Goal: Task Accomplishment & Management: Manage account settings

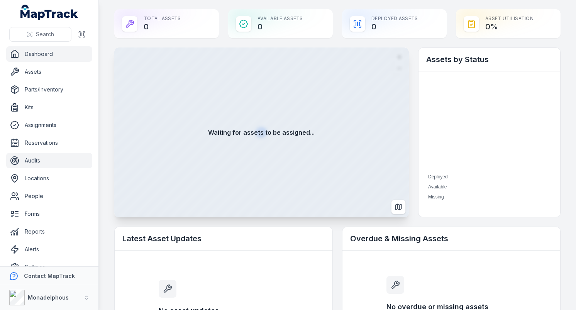
scroll to position [13, 0]
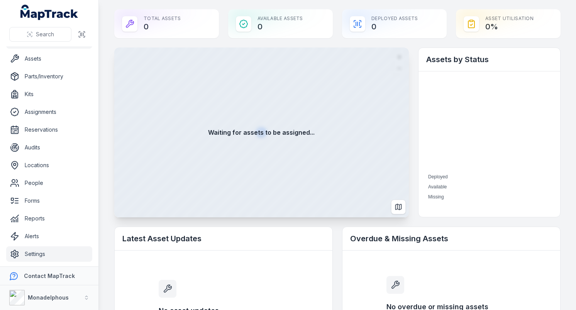
click at [42, 249] on link "Settings" at bounding box center [49, 253] width 86 height 15
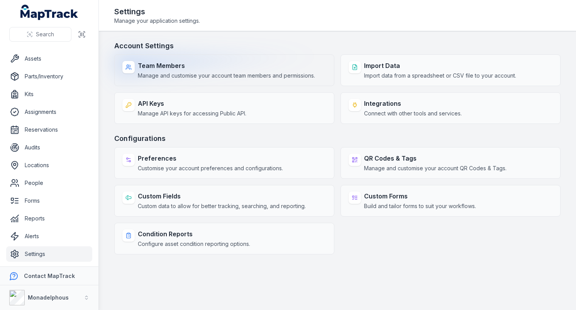
click at [196, 76] on span "Manage and customise your account team members and permissions." at bounding box center [226, 76] width 177 height 8
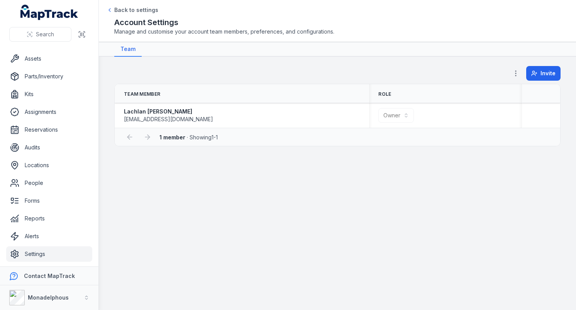
click at [117, 5] on header "Toggle Navigation Back to settings Account Settings Manage and customise your a…" at bounding box center [337, 21] width 477 height 42
click at [117, 8] on span "Back to settings" at bounding box center [136, 10] width 44 height 8
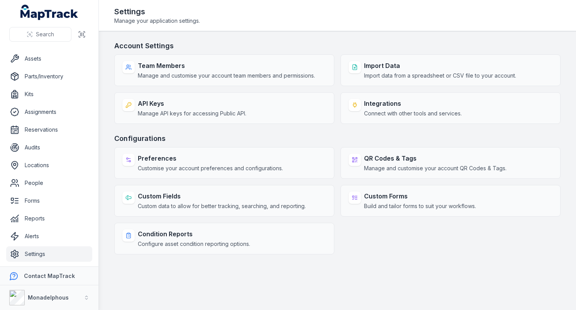
click at [232, 137] on h3 "Configurations" at bounding box center [337, 138] width 446 height 11
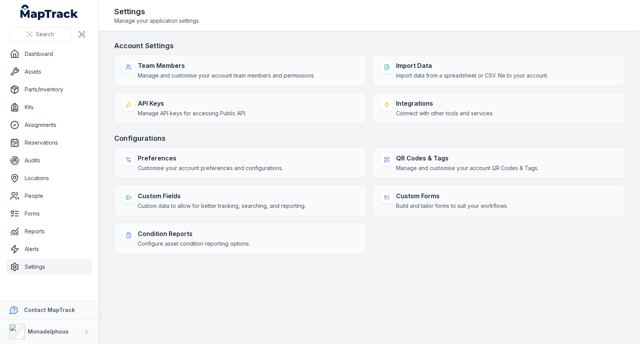
click at [103, 205] on main "Account Settings Team Members Manage and customise your account team members an…" at bounding box center [369, 187] width 541 height 313
click at [49, 310] on strong "Monadelphous" at bounding box center [48, 331] width 41 height 7
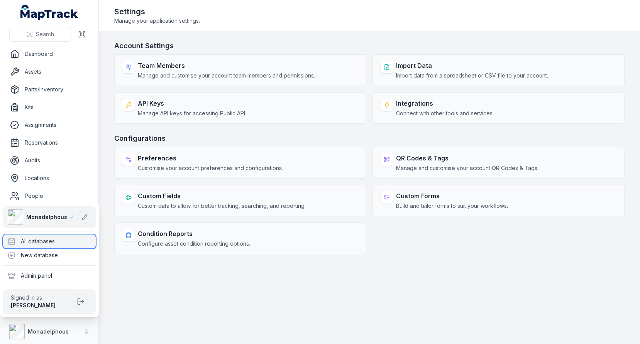
click at [52, 244] on div "All databases" at bounding box center [49, 242] width 93 height 14
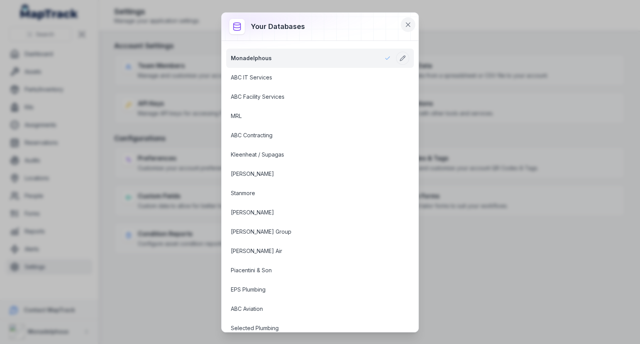
click at [409, 26] on icon at bounding box center [408, 25] width 8 height 8
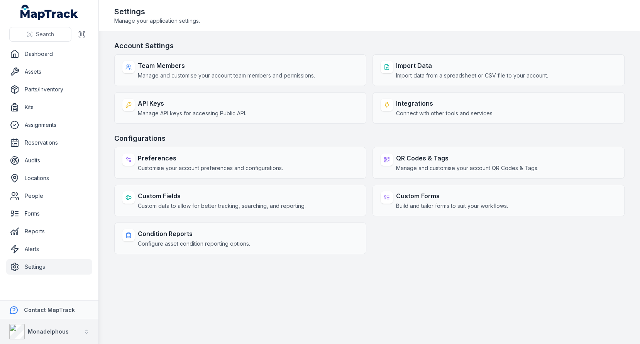
click at [72, 310] on button "Monadelphous" at bounding box center [49, 332] width 98 height 25
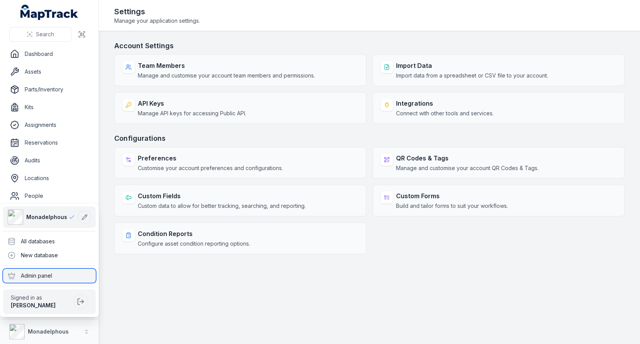
click at [62, 278] on div "Admin panel" at bounding box center [49, 276] width 93 height 14
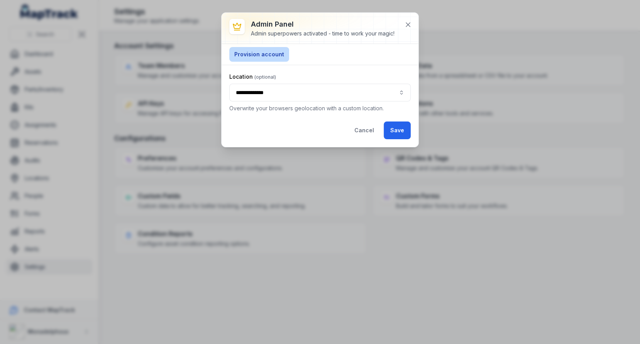
click at [271, 58] on button "Provision account" at bounding box center [259, 54] width 60 height 15
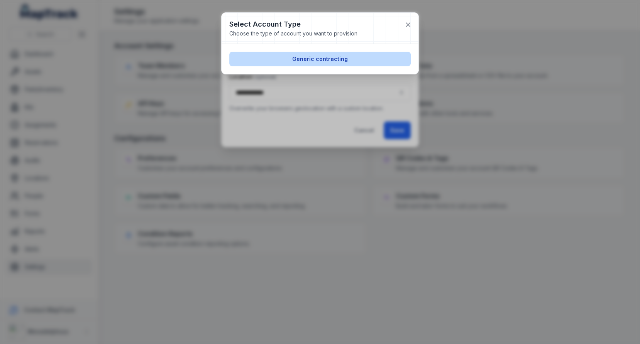
click at [293, 60] on button "Generic contracting" at bounding box center [319, 59] width 181 height 15
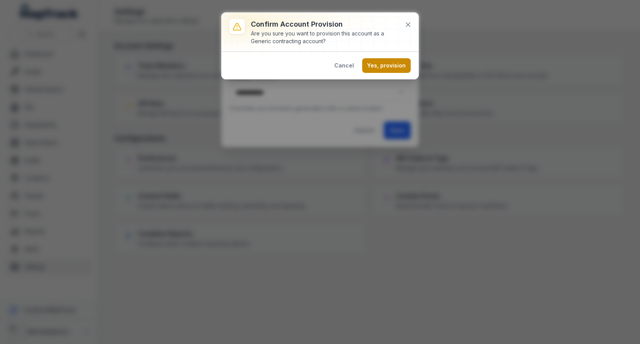
click at [379, 61] on button "Yes, provision" at bounding box center [386, 65] width 49 height 15
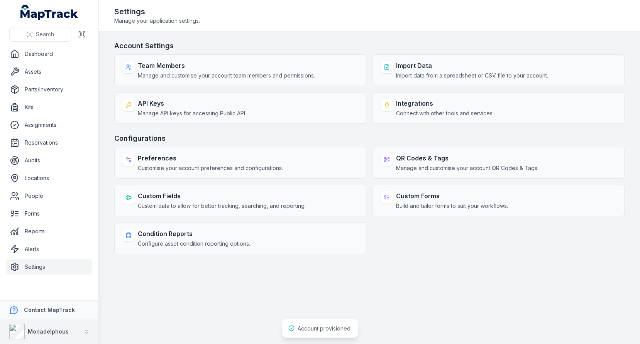
click at [54, 310] on strong "Monadelphous" at bounding box center [48, 331] width 41 height 7
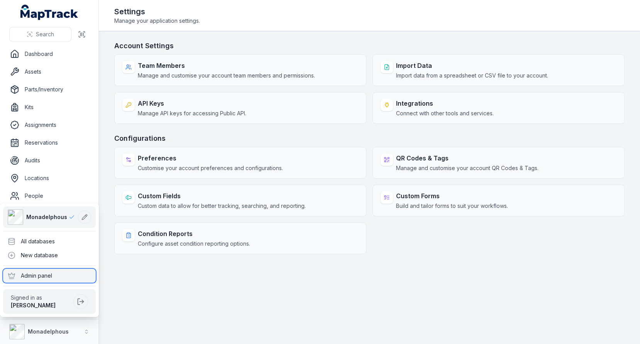
click at [47, 276] on div "Admin panel" at bounding box center [49, 276] width 93 height 14
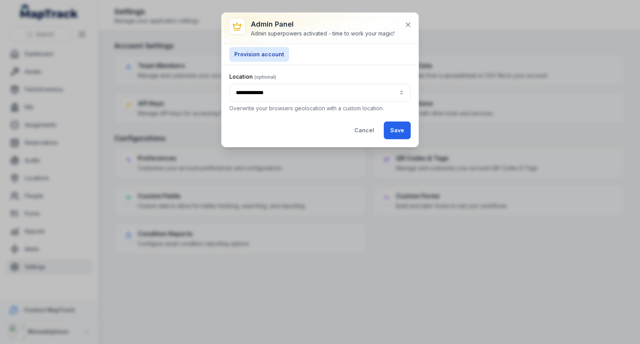
click at [316, 91] on button "**********" at bounding box center [319, 93] width 181 height 18
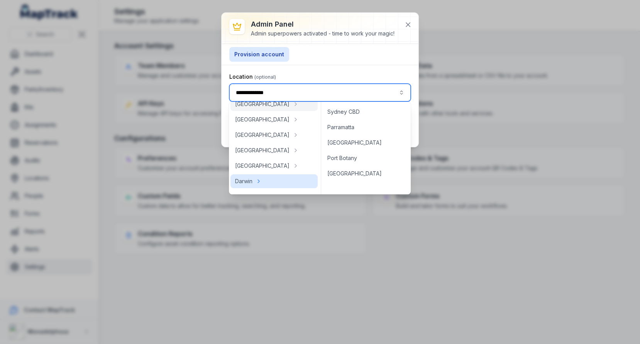
scroll to position [24, 0]
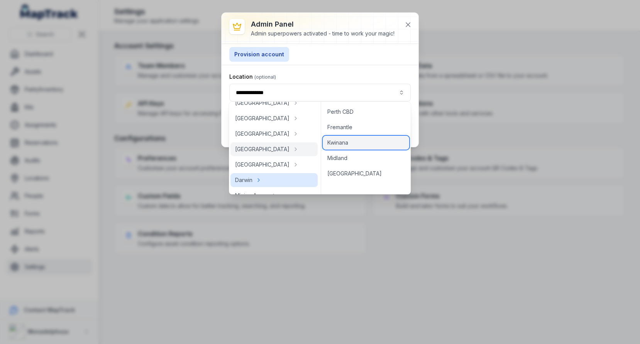
click at [336, 145] on span "Kwinana" at bounding box center [337, 143] width 21 height 8
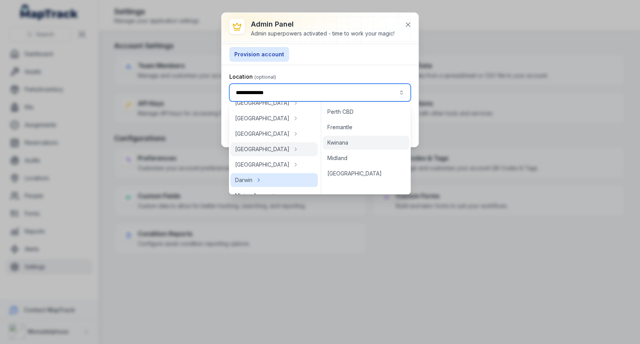
type input "*******"
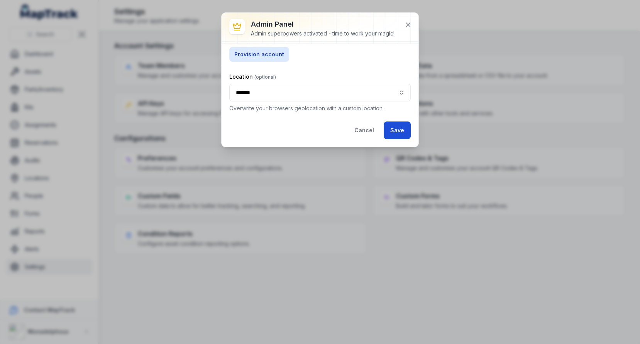
click at [408, 130] on button "Save" at bounding box center [397, 131] width 27 height 18
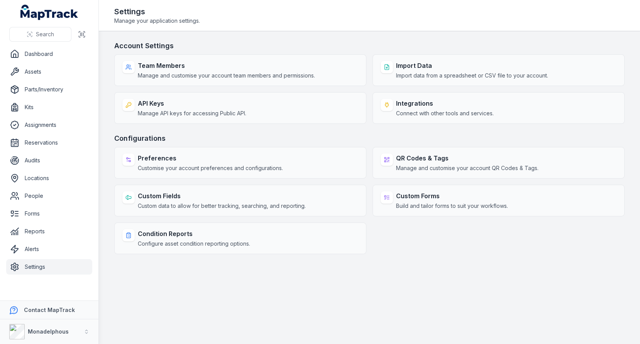
click at [343, 138] on h3 "Configurations" at bounding box center [369, 138] width 510 height 11
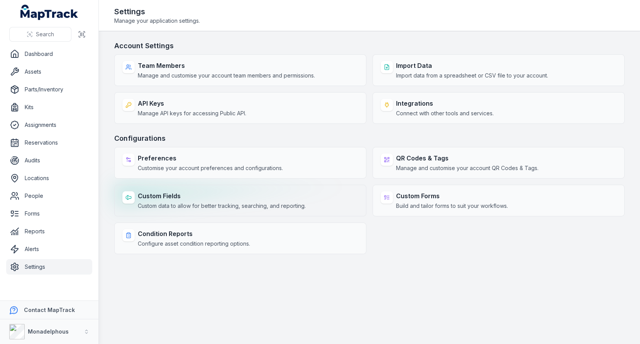
click at [211, 193] on strong "Custom Fields" at bounding box center [222, 195] width 168 height 9
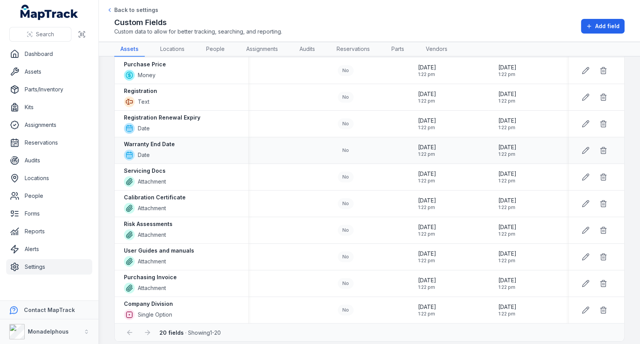
scroll to position [313, 0]
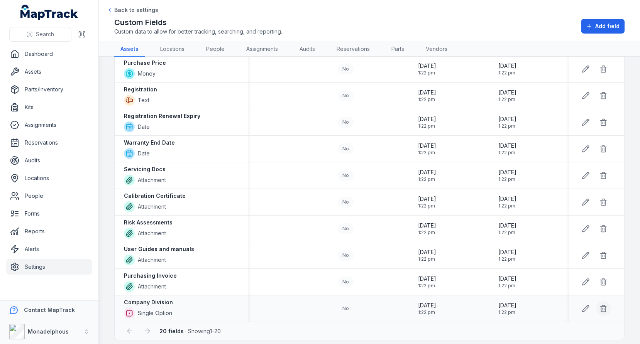
click at [575, 305] on icon at bounding box center [603, 309] width 8 height 8
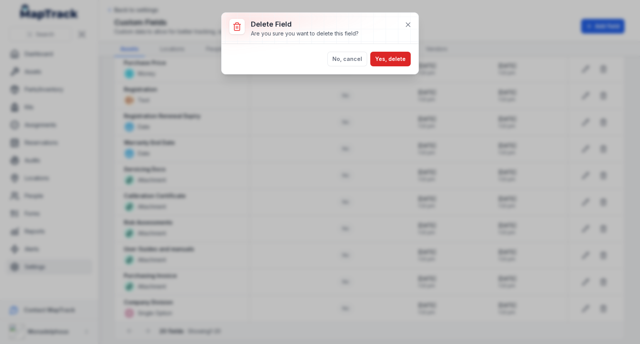
click at [392, 67] on div "No, cancel Yes, delete" at bounding box center [320, 59] width 197 height 30
click at [393, 61] on button "Yes, delete" at bounding box center [390, 59] width 41 height 15
